Goal: Task Accomplishment & Management: Manage account settings

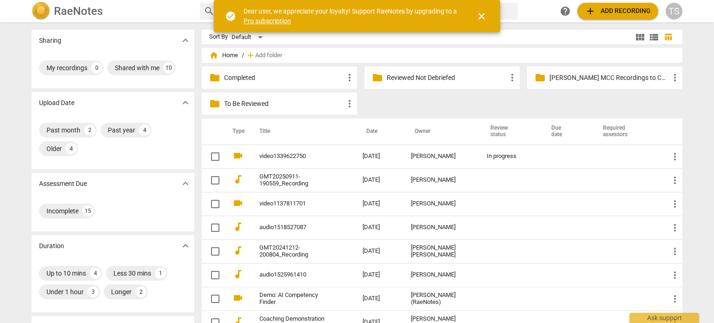
click at [267, 105] on p "To Be Reviewed" at bounding box center [284, 104] width 120 height 10
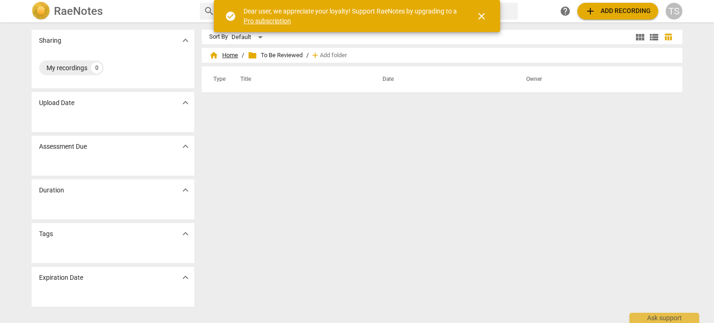
click at [224, 53] on span "home Home" at bounding box center [223, 55] width 29 height 9
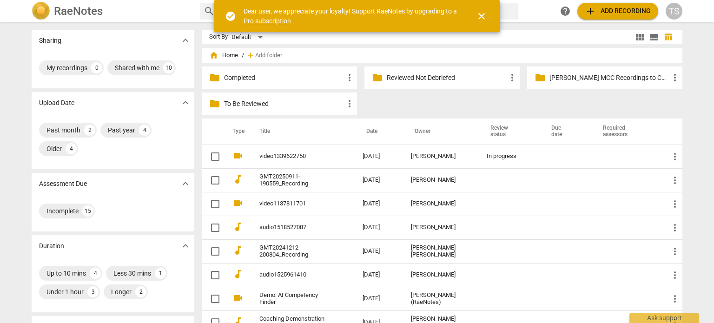
click at [478, 13] on span "close" at bounding box center [481, 16] width 11 height 11
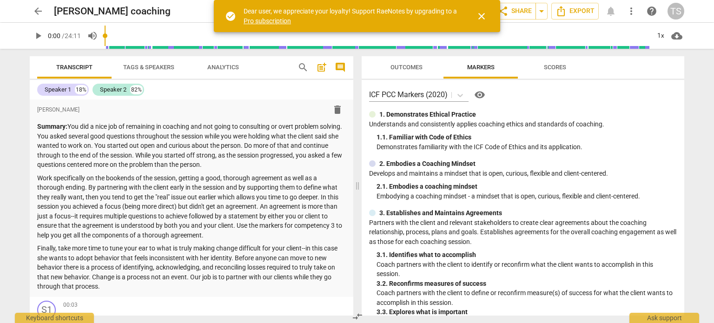
click at [35, 9] on span "arrow_back" at bounding box center [38, 11] width 11 height 11
click at [705, 75] on div "arrow_back Julie Wilke's coaching edit star Assessment auto_fix_high AI Assessm…" at bounding box center [357, 161] width 714 height 323
click at [484, 13] on span "close" at bounding box center [481, 16] width 11 height 11
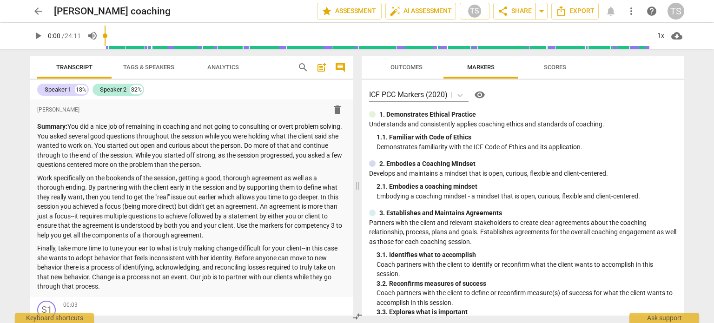
click at [632, 12] on span "more_vert" at bounding box center [631, 11] width 11 height 11
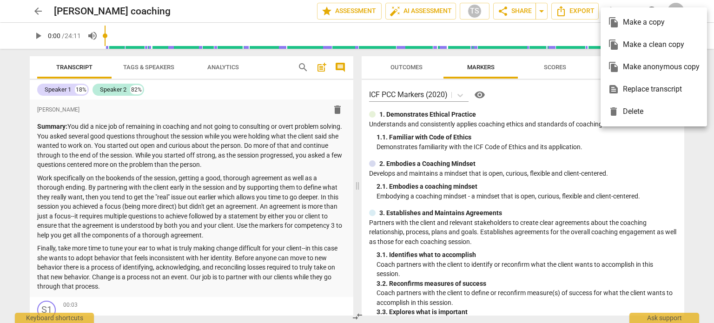
click at [469, 12] on div at bounding box center [357, 161] width 714 height 323
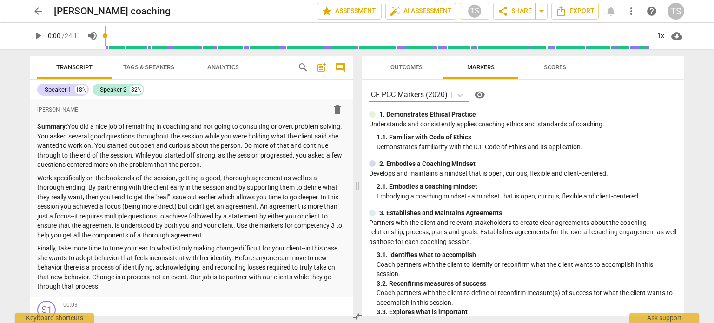
click at [678, 11] on div "TS" at bounding box center [676, 11] width 17 height 17
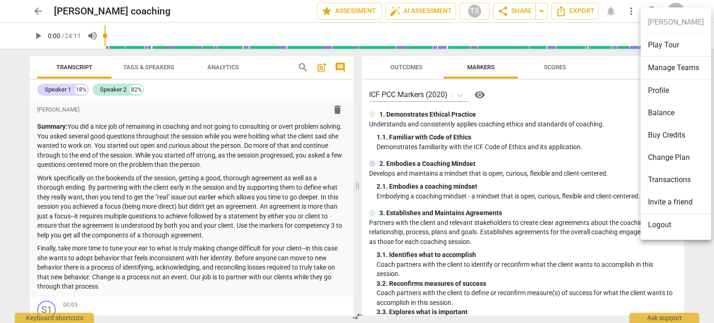
click at [32, 107] on div at bounding box center [357, 161] width 714 height 323
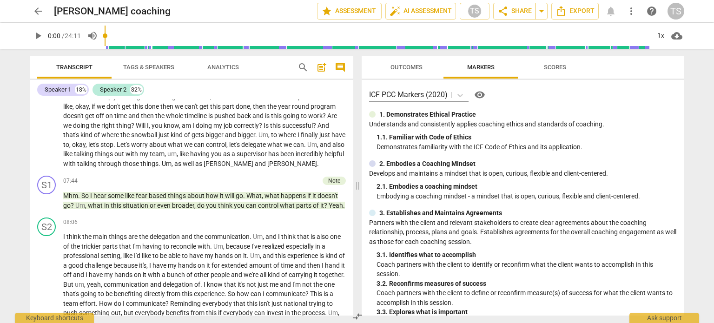
scroll to position [1306, 0]
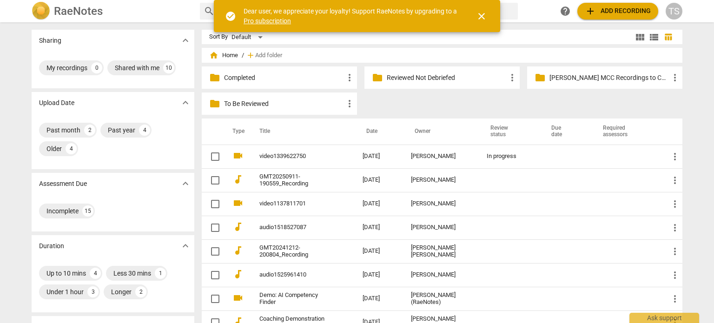
click at [410, 79] on p "Reviewed Not Debriefed" at bounding box center [447, 78] width 120 height 10
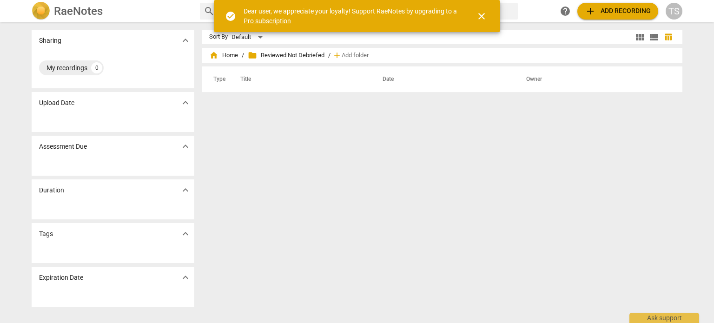
click at [483, 14] on span "close" at bounding box center [481, 16] width 11 height 11
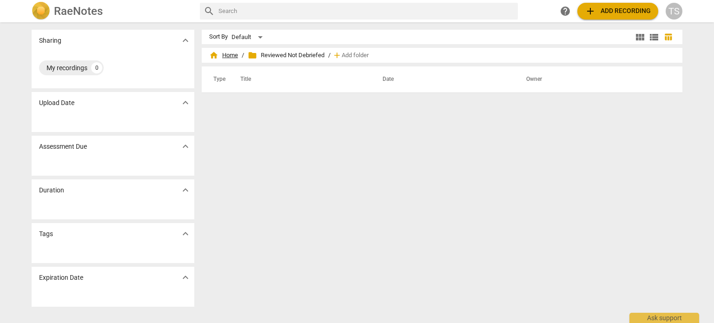
click at [229, 54] on span "home Home" at bounding box center [223, 55] width 29 height 9
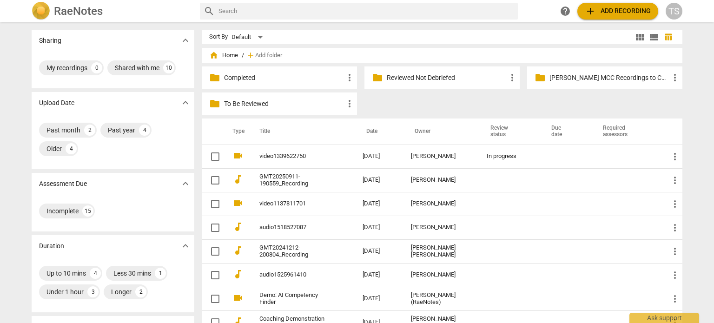
click at [261, 79] on p "Completed" at bounding box center [284, 78] width 120 height 10
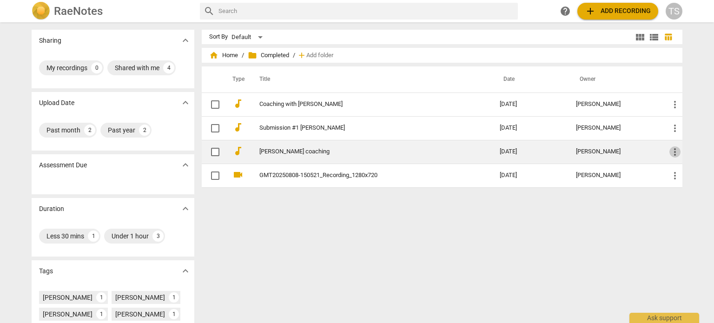
click at [675, 152] on span "more_vert" at bounding box center [675, 151] width 11 height 11
click at [675, 152] on li "Move" at bounding box center [685, 151] width 35 height 22
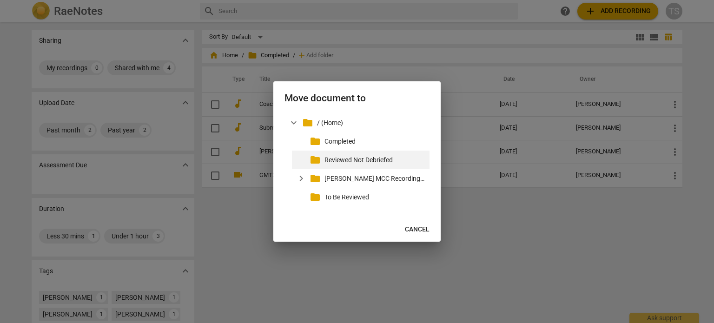
click at [361, 159] on p "Reviewed Not Debriefed" at bounding box center [375, 160] width 101 height 10
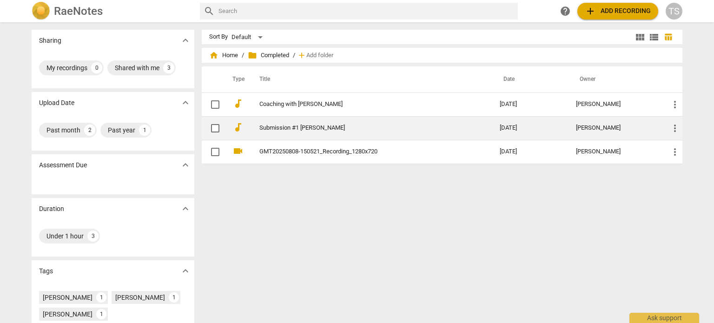
click at [305, 125] on link "Submission #1 Flores, Dawn" at bounding box center [362, 128] width 207 height 7
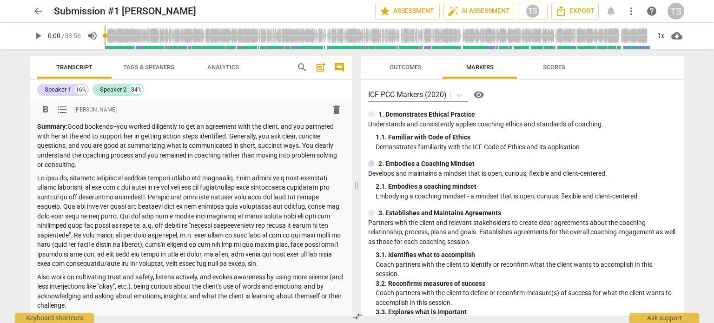
click at [305, 126] on p "Summary: Good bookends--you worked diligently to get an agreement with the clie…" at bounding box center [191, 146] width 308 height 48
click at [37, 12] on span "arrow_back" at bounding box center [38, 11] width 11 height 11
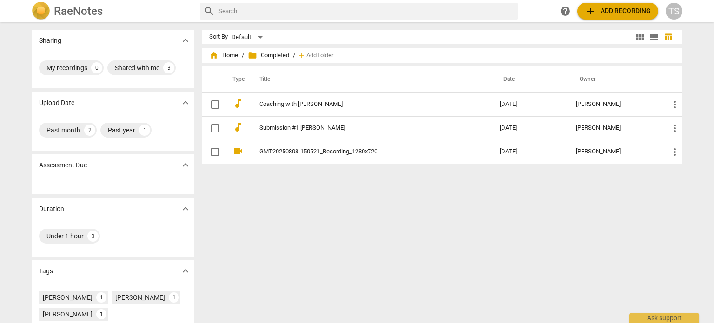
click at [225, 57] on span "home Home" at bounding box center [223, 55] width 29 height 9
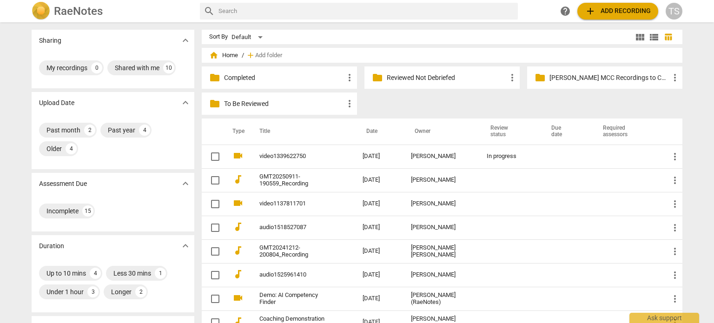
click at [448, 79] on p "Reviewed Not Debriefed" at bounding box center [447, 78] width 120 height 10
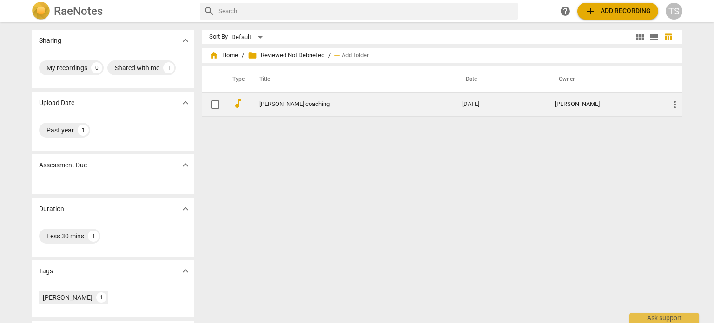
click at [323, 100] on td "[PERSON_NAME] coaching" at bounding box center [351, 105] width 206 height 24
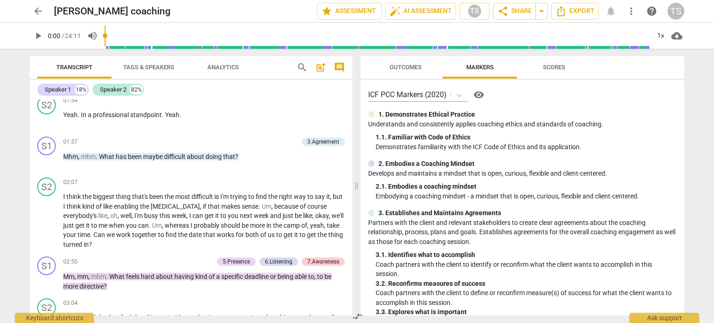
scroll to position [514, 0]
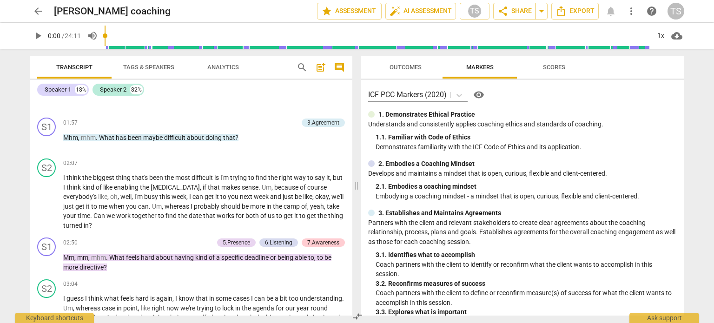
click at [37, 13] on span "arrow_back" at bounding box center [38, 11] width 11 height 11
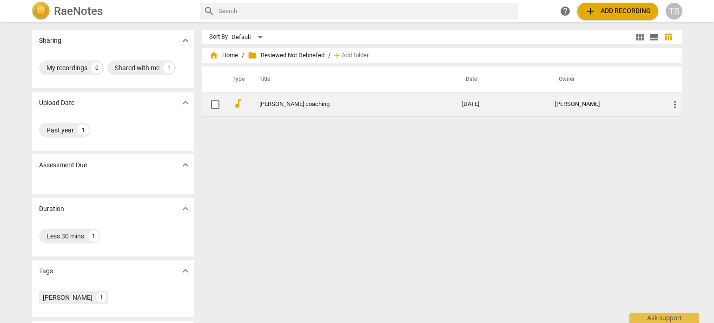
click at [673, 104] on span "more_vert" at bounding box center [675, 104] width 11 height 11
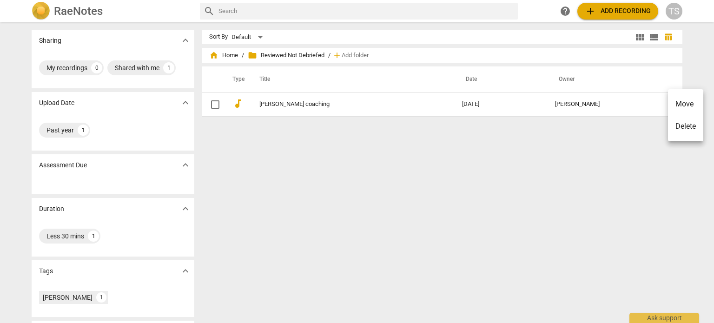
click at [676, 104] on li "Move" at bounding box center [685, 104] width 35 height 22
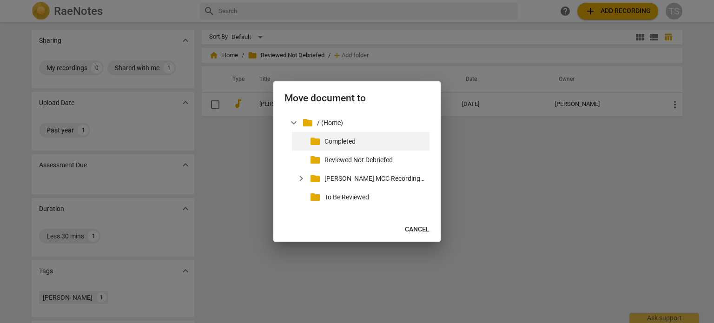
click at [345, 140] on p "Completed" at bounding box center [375, 142] width 101 height 10
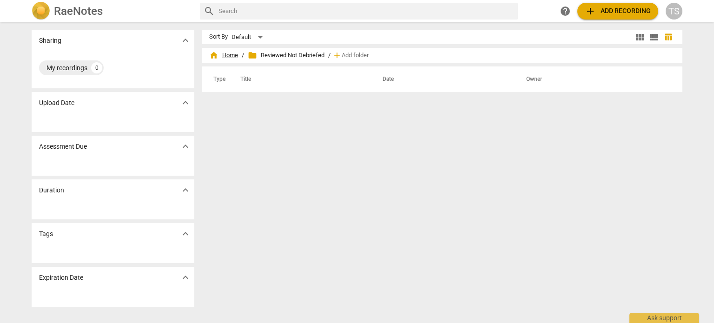
click at [223, 54] on span "home Home" at bounding box center [223, 55] width 29 height 9
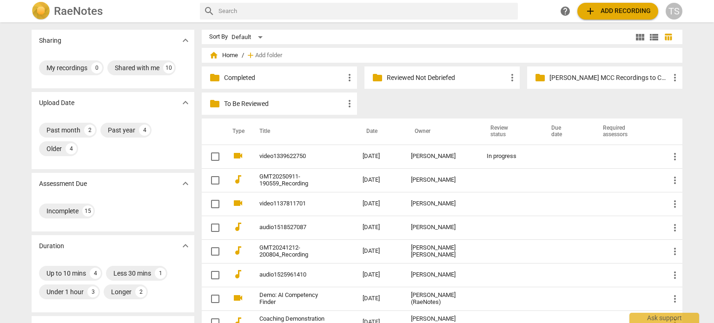
click at [239, 78] on p "Completed" at bounding box center [284, 78] width 120 height 10
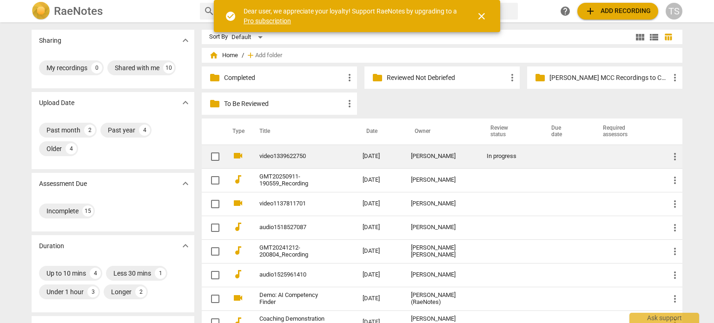
click at [329, 154] on link "video1339622750" at bounding box center [294, 156] width 70 height 7
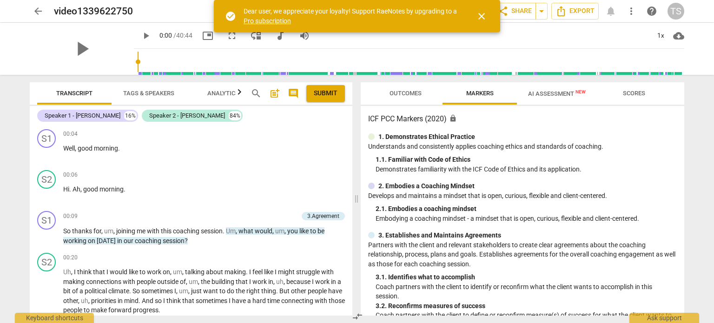
click at [35, 10] on span "arrow_back" at bounding box center [38, 11] width 11 height 11
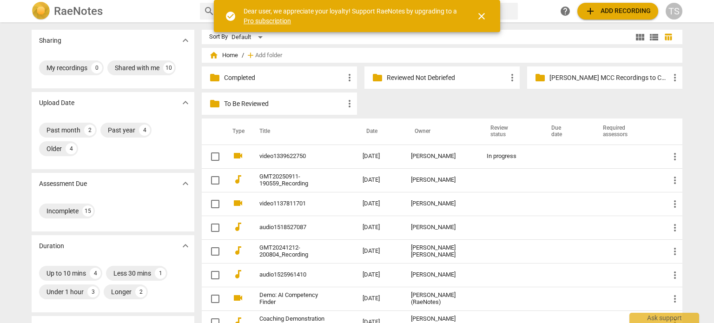
click at [435, 79] on p "Reviewed Not Debriefed" at bounding box center [447, 78] width 120 height 10
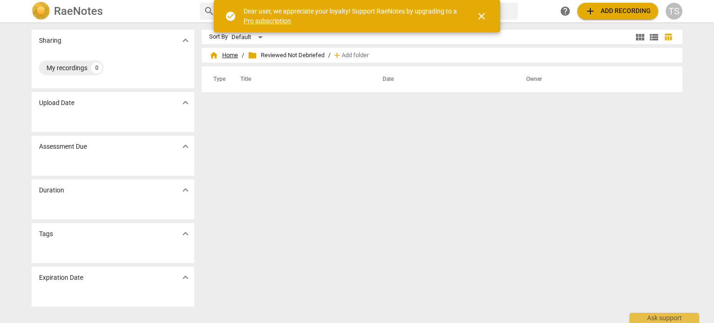
click at [225, 57] on span "home Home" at bounding box center [223, 55] width 29 height 9
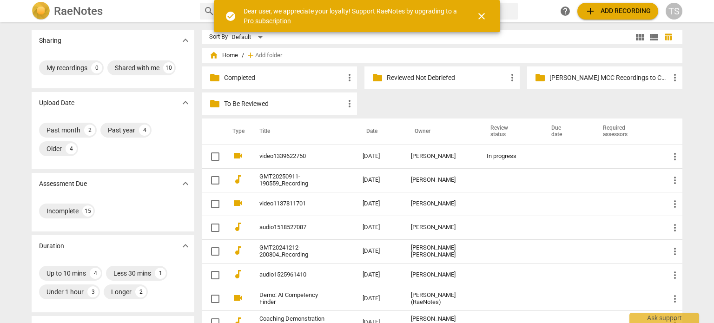
click at [261, 81] on p "Completed" at bounding box center [284, 78] width 120 height 10
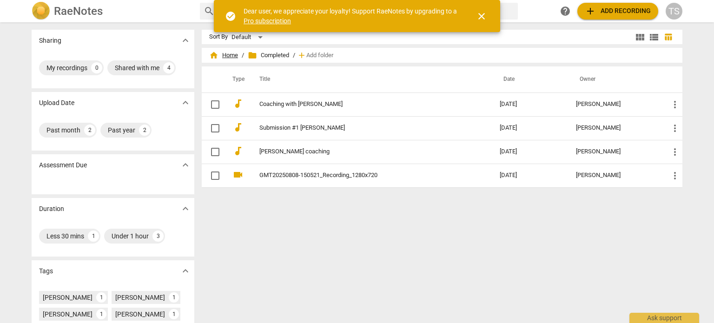
click at [230, 55] on span "home Home" at bounding box center [223, 55] width 29 height 9
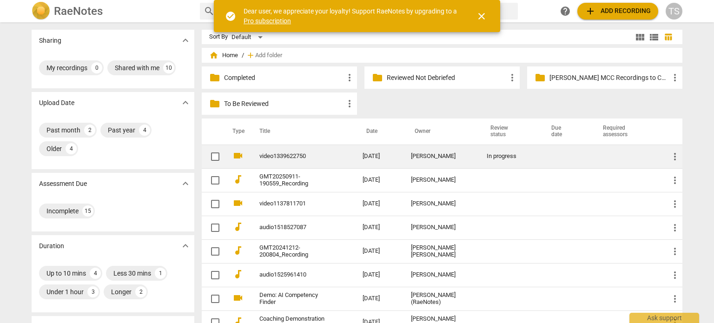
click at [290, 154] on link "video1339622750" at bounding box center [294, 156] width 70 height 7
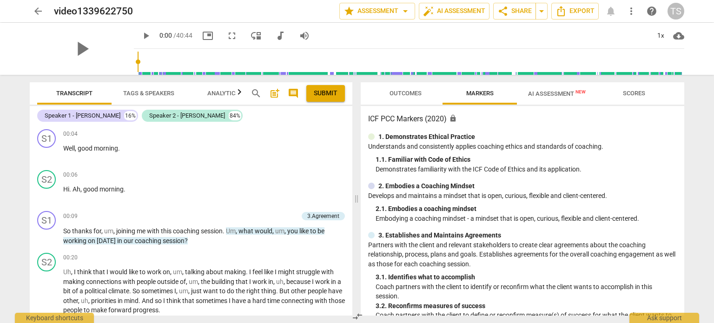
click at [140, 34] on span "play_arrow" at bounding box center [145, 35] width 11 height 11
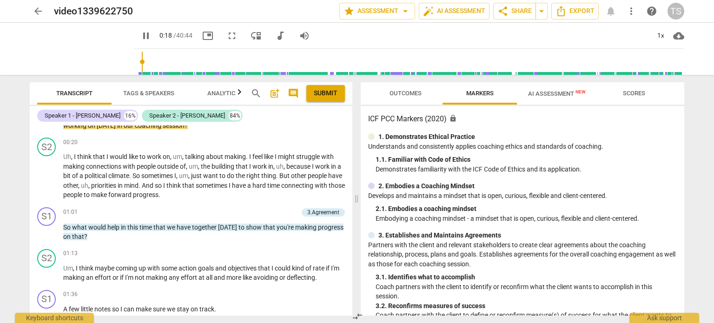
scroll to position [113, 0]
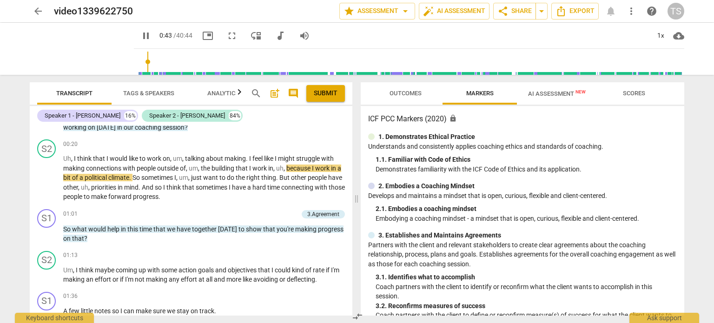
type input "44"
click at [36, 10] on span "arrow_back" at bounding box center [38, 11] width 11 height 11
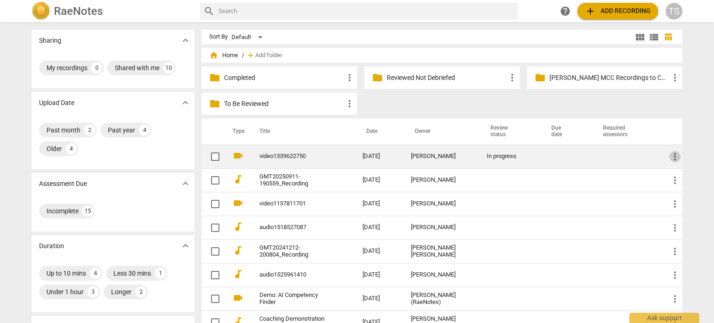
click at [673, 155] on span "more_vert" at bounding box center [675, 156] width 11 height 11
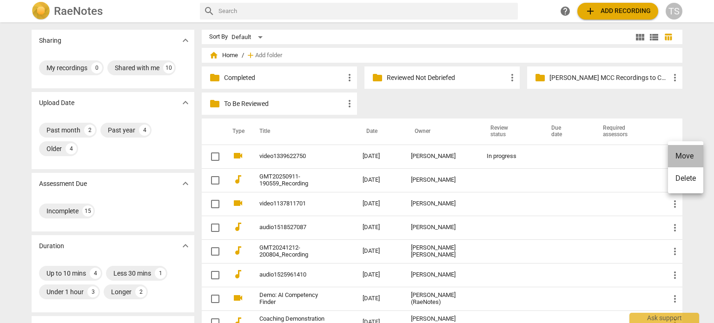
click at [675, 155] on li "Move" at bounding box center [685, 156] width 35 height 22
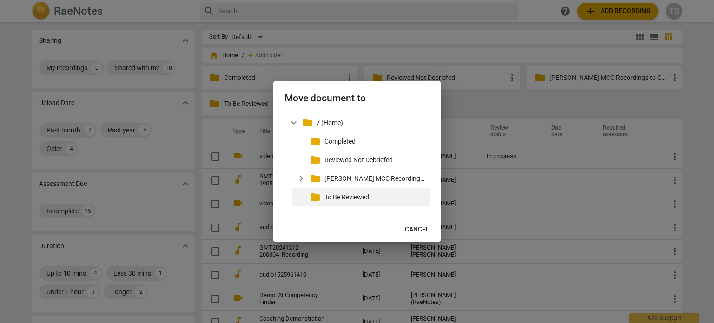
click at [348, 198] on p "To Be Reviewed" at bounding box center [375, 197] width 101 height 10
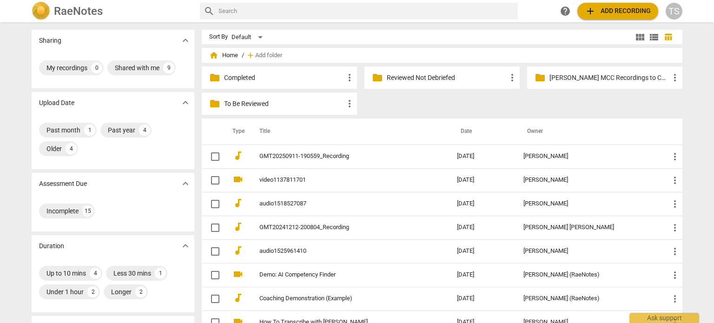
click at [419, 79] on p "Reviewed Not Debriefed" at bounding box center [447, 78] width 120 height 10
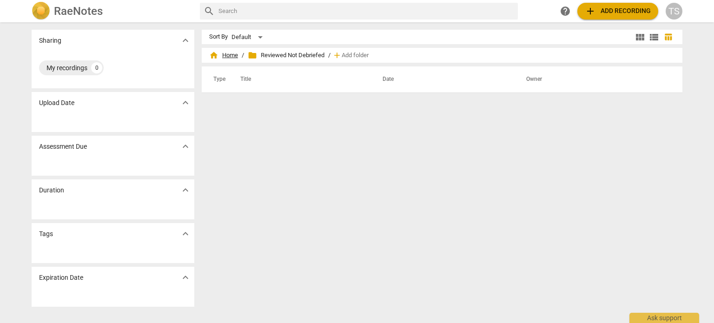
click at [226, 53] on span "home Home" at bounding box center [223, 55] width 29 height 9
